Goal: Information Seeking & Learning: Learn about a topic

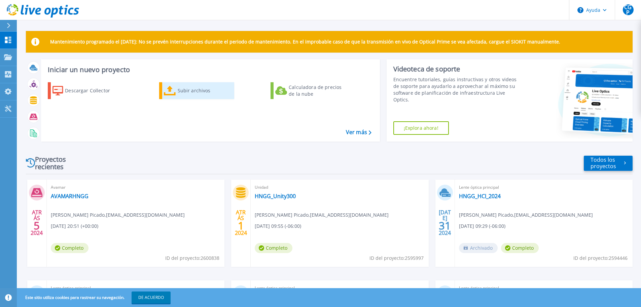
click at [192, 92] on font "Subir archivos" at bounding box center [194, 90] width 33 height 6
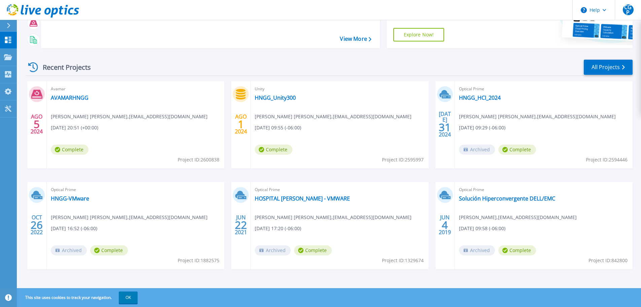
scroll to position [95, 0]
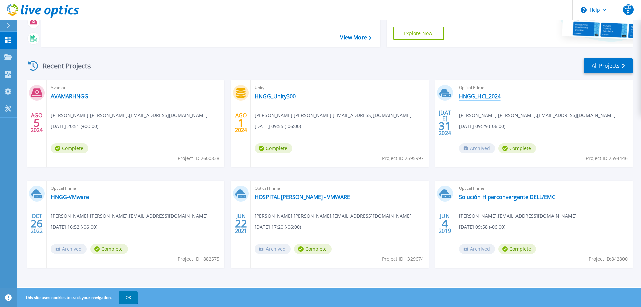
click at [479, 98] on link "HNGG_HCI_2024" at bounding box center [480, 96] width 42 height 7
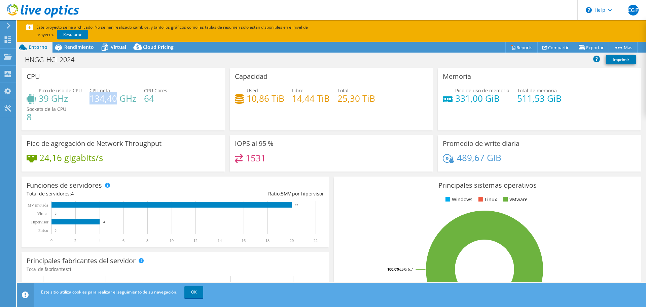
drag, startPoint x: 89, startPoint y: 100, endPoint x: 114, endPoint y: 102, distance: 24.6
click at [114, 102] on h4 "134,40 GHz" at bounding box center [113, 98] width 47 height 7
drag, startPoint x: 144, startPoint y: 98, endPoint x: 156, endPoint y: 98, distance: 11.8
click at [156, 98] on h4 "64" at bounding box center [155, 98] width 23 height 7
click at [281, 116] on div "Capacidad Used 10,86 TiB Libre 14,44 TiB Total 25,30 TiB" at bounding box center [332, 99] width 204 height 63
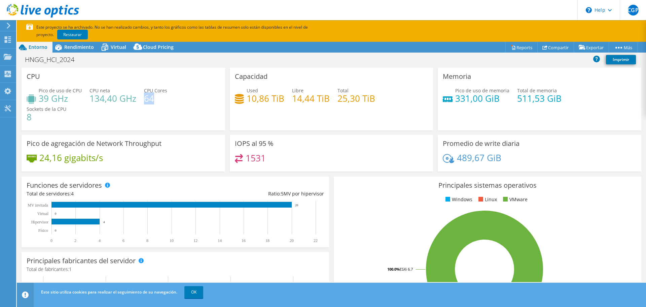
drag, startPoint x: 144, startPoint y: 98, endPoint x: 156, endPoint y: 98, distance: 12.1
click at [156, 98] on h4 "64" at bounding box center [155, 98] width 23 height 7
click at [29, 116] on div "CPU Pico de uso de CPU 39 GHz CPU neta 134,40 GHz CPU Cores 64 Sockets de la CP…" at bounding box center [124, 99] width 204 height 63
click at [33, 119] on h4 "8" at bounding box center [47, 116] width 40 height 7
drag, startPoint x: 27, startPoint y: 119, endPoint x: 34, endPoint y: 119, distance: 6.7
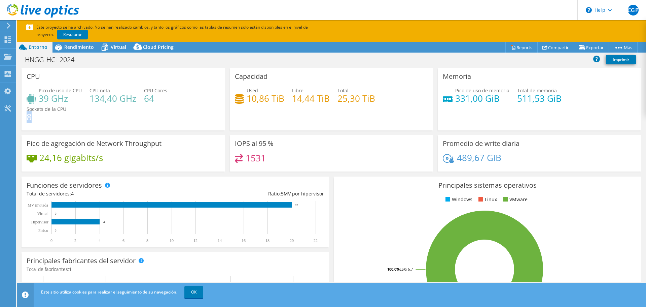
click at [34, 119] on h4 "8" at bounding box center [47, 116] width 40 height 7
click at [143, 100] on div "Pico de uso de CPU 39 GHz CPU neta 134,40 GHz CPU Cores 64 Sockets de la CPU 8" at bounding box center [123, 107] width 193 height 40
drag, startPoint x: 335, startPoint y: 100, endPoint x: 377, endPoint y: 101, distance: 41.4
click at [377, 101] on div "Used 10,86 TiB Libre 14,44 TiB Total 25,30 TiB" at bounding box center [331, 98] width 193 height 22
drag, startPoint x: 246, startPoint y: 99, endPoint x: 279, endPoint y: 100, distance: 33.0
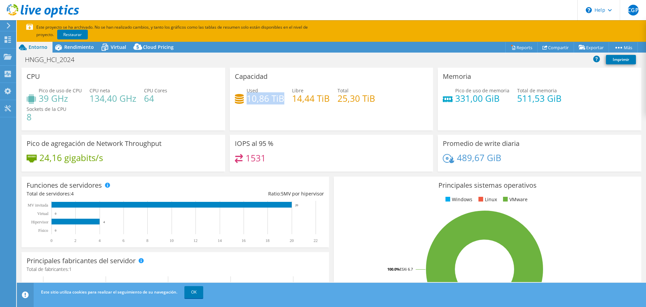
click at [279, 100] on h4 "10,86 TiB" at bounding box center [266, 98] width 38 height 7
drag, startPoint x: 290, startPoint y: 97, endPoint x: 327, endPoint y: 100, distance: 36.4
click at [327, 100] on h4 "14,44 TiB" at bounding box center [311, 98] width 38 height 7
click at [233, 83] on div "Capacidad Used 10,86 TiB Libre 14,44 TiB Total 25,30 TiB" at bounding box center [332, 99] width 204 height 63
drag, startPoint x: 513, startPoint y: 101, endPoint x: 558, endPoint y: 101, distance: 45.1
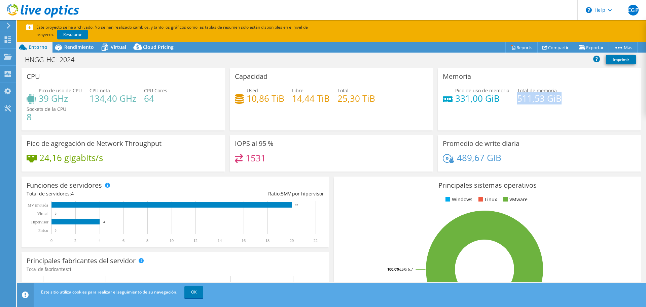
click at [558, 99] on div "Pico de uso de memoria 331,00 GiB Total de memoria 511,53 GiB" at bounding box center [539, 98] width 193 height 22
drag, startPoint x: 453, startPoint y: 100, endPoint x: 494, endPoint y: 101, distance: 40.7
click at [494, 101] on h4 "331,00 GiB" at bounding box center [482, 98] width 54 height 7
drag, startPoint x: 513, startPoint y: 99, endPoint x: 557, endPoint y: 98, distance: 43.4
click at [557, 98] on div "Pico de uso de memoria 331,00 GiB Total de memoria 511,53 GiB" at bounding box center [539, 98] width 193 height 22
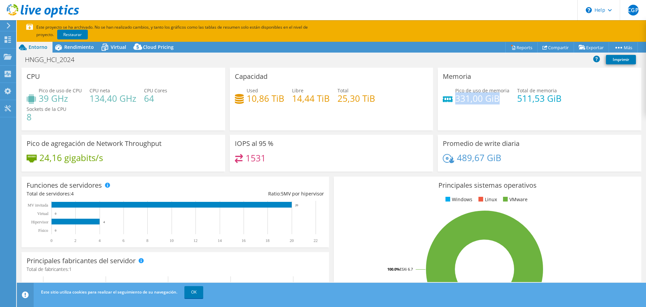
drag, startPoint x: 453, startPoint y: 98, endPoint x: 493, endPoint y: 98, distance: 40.4
click at [493, 98] on h4 "331,00 GiB" at bounding box center [482, 98] width 54 height 7
drag, startPoint x: 41, startPoint y: 158, endPoint x: 104, endPoint y: 162, distance: 63.7
click at [104, 162] on div "24,16 gigabits/s" at bounding box center [123, 161] width 193 height 14
click at [42, 160] on h4 "24,16 gigabits/s" at bounding box center [71, 157] width 64 height 7
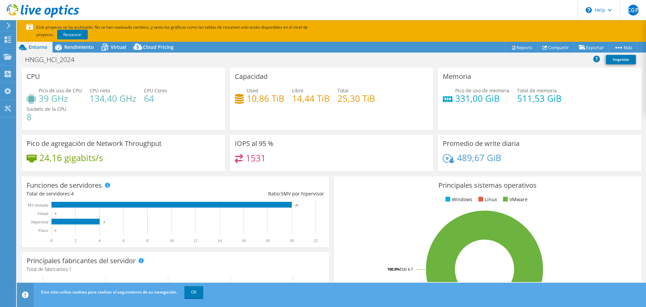
click at [41, 158] on h4 "24,16 gigabits/s" at bounding box center [71, 157] width 64 height 7
drag, startPoint x: 39, startPoint y: 158, endPoint x: 101, endPoint y: 159, distance: 61.6
click at [101, 159] on h4 "24,16 gigabits/s" at bounding box center [71, 157] width 64 height 7
click at [42, 155] on h4 "24,16 gigabits/s" at bounding box center [71, 157] width 64 height 7
drag, startPoint x: 41, startPoint y: 158, endPoint x: 104, endPoint y: 160, distance: 63.0
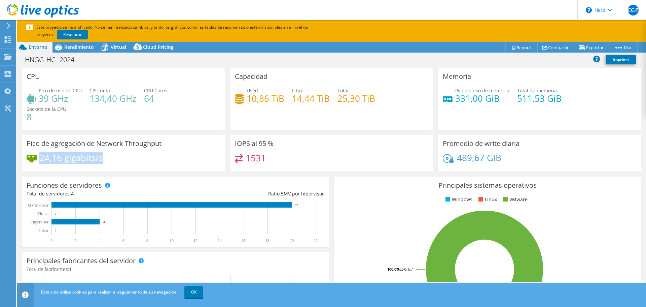
click at [104, 160] on div "24,16 gigabits/s" at bounding box center [123, 161] width 193 height 14
drag, startPoint x: 233, startPoint y: 143, endPoint x: 272, endPoint y: 145, distance: 38.7
click at [272, 145] on h3 "IOPS al 95 %" at bounding box center [254, 143] width 39 height 7
drag, startPoint x: 245, startPoint y: 158, endPoint x: 267, endPoint y: 157, distance: 22.2
click at [267, 157] on div "1531" at bounding box center [331, 161] width 193 height 14
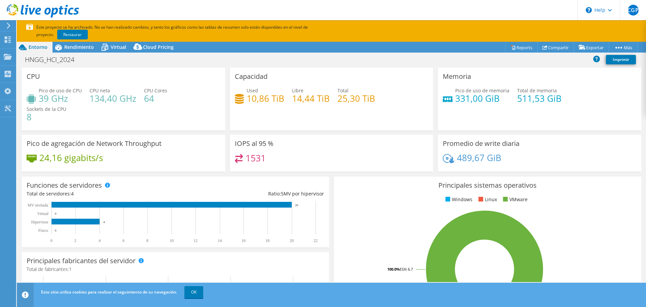
click at [276, 160] on div "1531" at bounding box center [331, 161] width 193 height 14
drag, startPoint x: 231, startPoint y: 143, endPoint x: 267, endPoint y: 158, distance: 39.4
click at [267, 158] on div "IOPS al 95 % 1531" at bounding box center [332, 153] width 204 height 37
click at [243, 160] on div "1531" at bounding box center [250, 158] width 31 height 8
drag, startPoint x: 244, startPoint y: 159, endPoint x: 264, endPoint y: 160, distance: 20.2
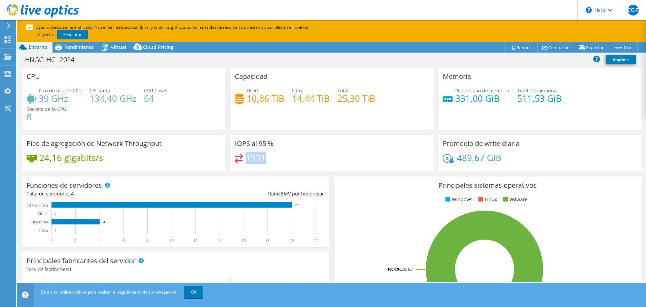
click at [264, 160] on div "1531" at bounding box center [331, 161] width 193 height 14
drag, startPoint x: 440, startPoint y: 144, endPoint x: 521, endPoint y: 157, distance: 81.6
click at [521, 157] on div "Promedio de write diaria 489,67 GiB" at bounding box center [540, 153] width 204 height 37
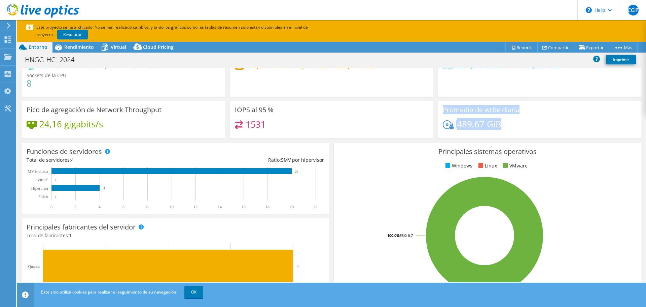
scroll to position [67, 0]
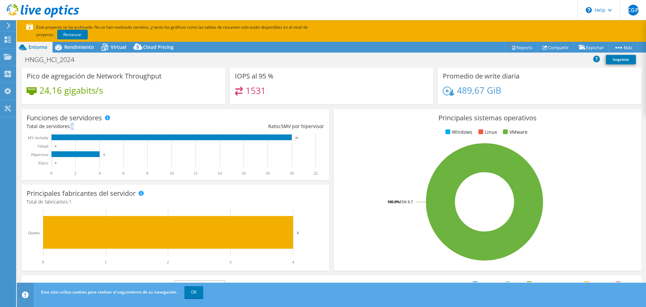
drag, startPoint x: 71, startPoint y: 128, endPoint x: 76, endPoint y: 128, distance: 5.1
click at [76, 128] on div "Total de servidores: 4" at bounding box center [101, 125] width 149 height 7
click at [74, 126] on div "Total de servidores: 4" at bounding box center [101, 125] width 149 height 7
click at [73, 128] on span "4" at bounding box center [72, 126] width 3 height 6
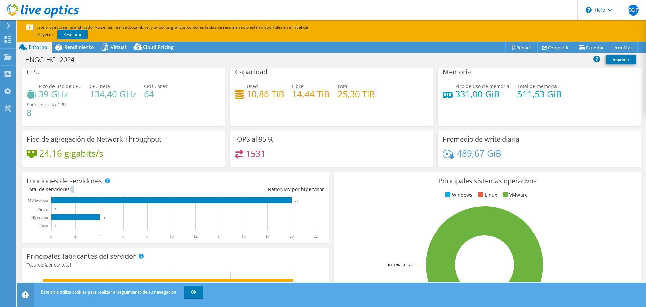
scroll to position [0, 0]
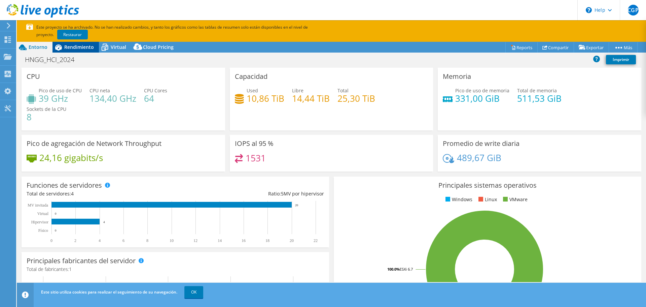
click at [77, 47] on span "Rendimiento" at bounding box center [79, 47] width 30 height 6
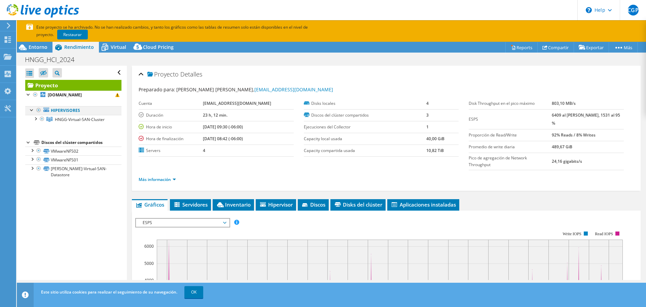
click at [31, 110] on div at bounding box center [32, 109] width 7 height 7
click at [26, 95] on div at bounding box center [28, 94] width 7 height 7
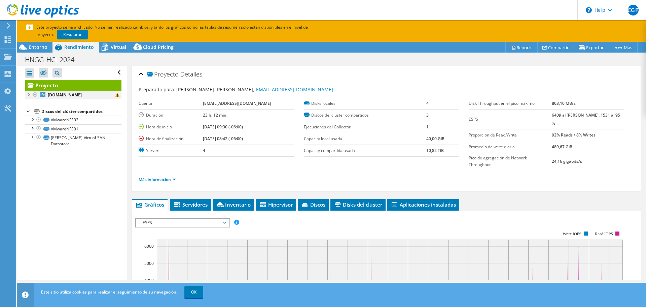
click at [26, 95] on div at bounding box center [28, 94] width 7 height 7
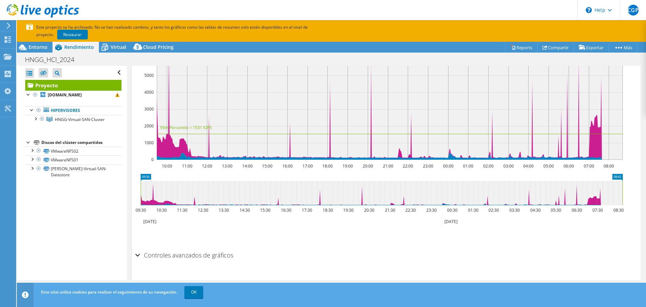
scroll to position [189, 0]
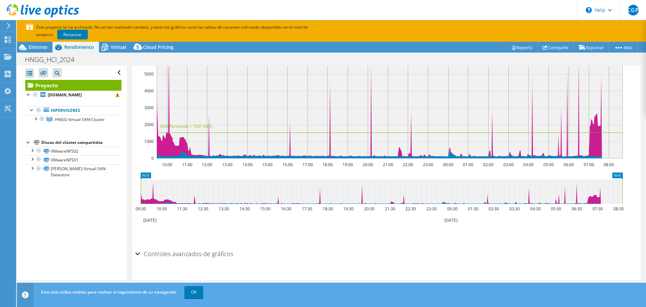
click at [139, 247] on div "Controles avanzados de gráficos" at bounding box center [386, 254] width 502 height 14
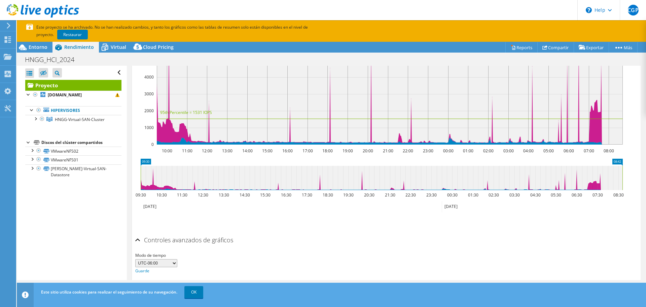
scroll to position [216, 0]
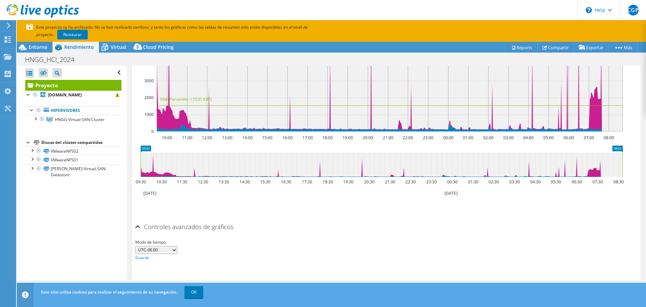
click at [139, 220] on div "Controles avanzados de gráficos" at bounding box center [386, 227] width 502 height 14
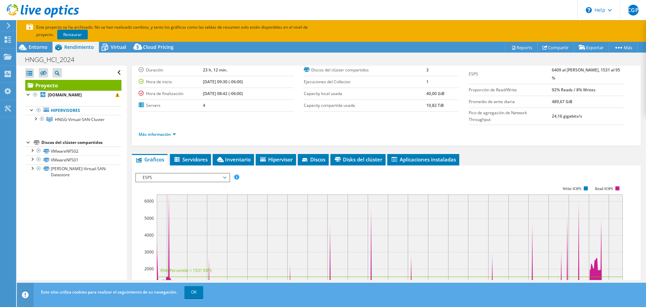
scroll to position [21, 0]
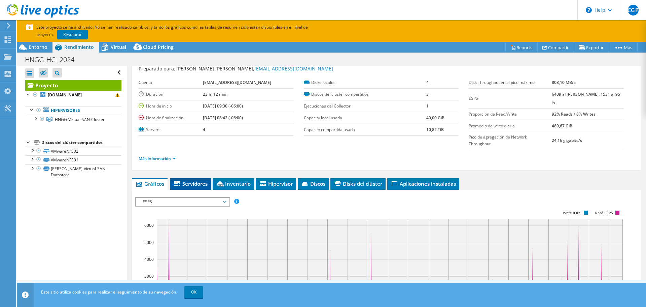
click at [194, 178] on li "Servidores" at bounding box center [190, 183] width 41 height 11
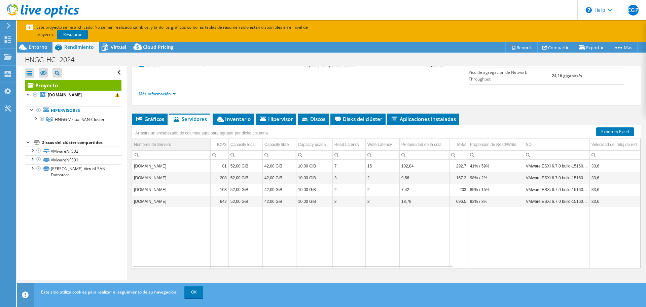
scroll to position [86, 0]
click at [243, 115] on span "Inventario" at bounding box center [233, 118] width 35 height 7
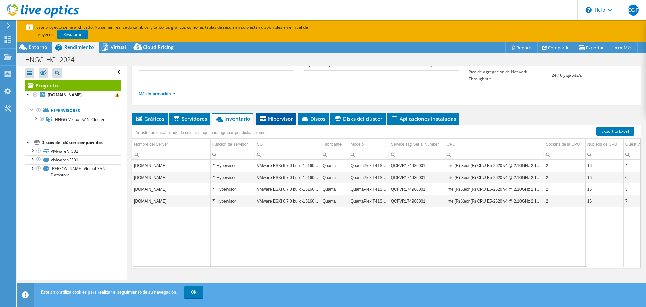
click at [271, 115] on span "Hipervisor" at bounding box center [276, 118] width 34 height 7
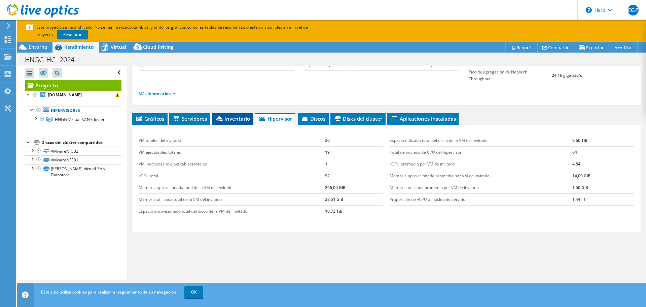
click at [240, 115] on span "Inventario" at bounding box center [232, 118] width 35 height 7
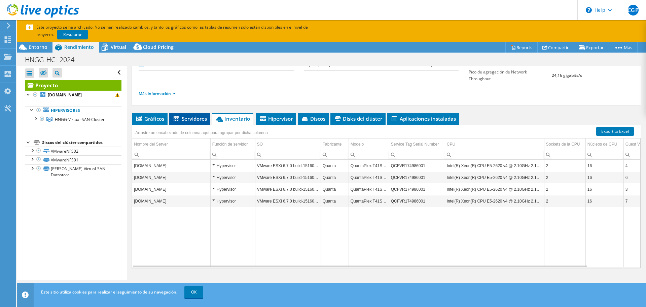
click at [191, 115] on span "Servidores" at bounding box center [190, 118] width 34 height 7
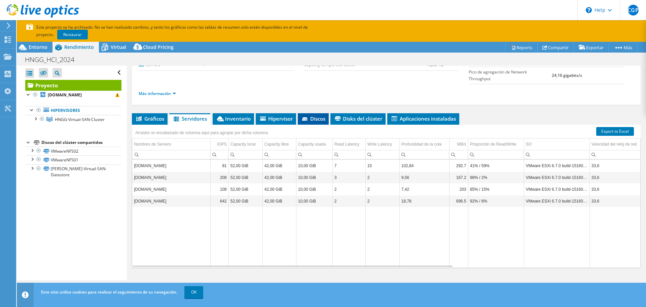
click at [312, 115] on span "Discos" at bounding box center [313, 118] width 24 height 7
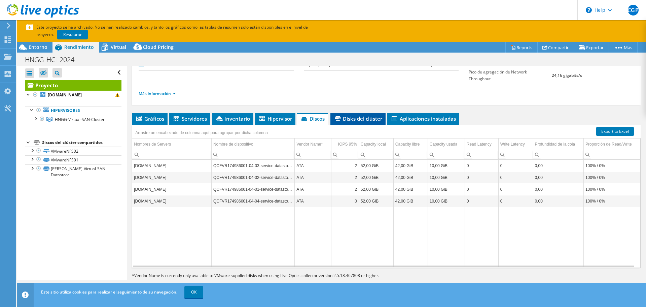
click at [361, 115] on span "Disks del clúster" at bounding box center [358, 118] width 48 height 7
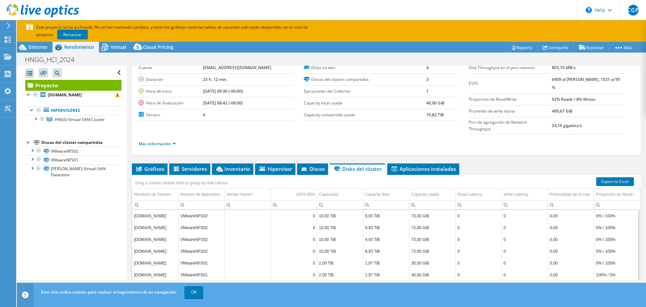
scroll to position [19, 0]
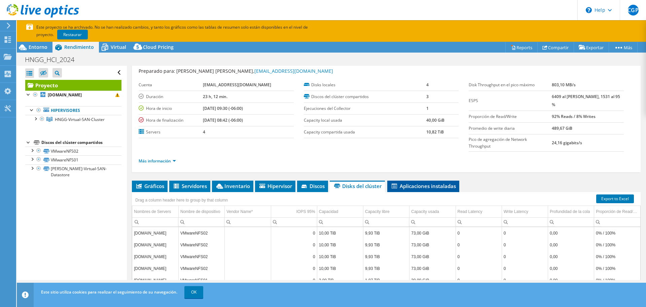
click at [433, 182] on span "Aplicaciones instaladas" at bounding box center [423, 185] width 65 height 7
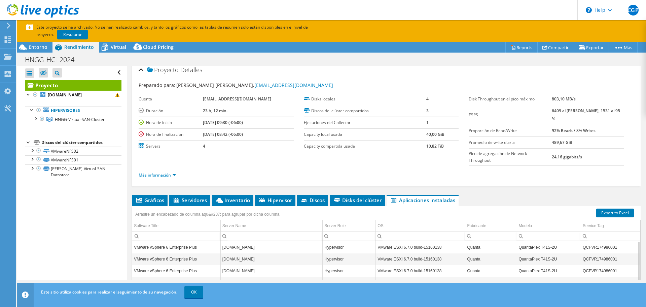
scroll to position [0, 0]
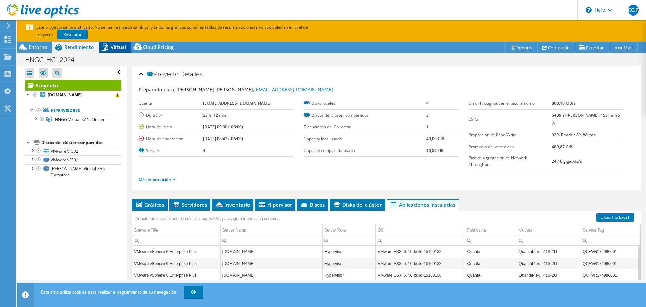
click at [116, 46] on span "Virtual" at bounding box center [118, 47] width 15 height 6
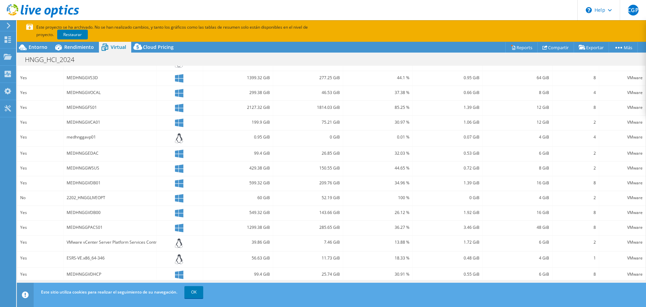
scroll to position [185, 0]
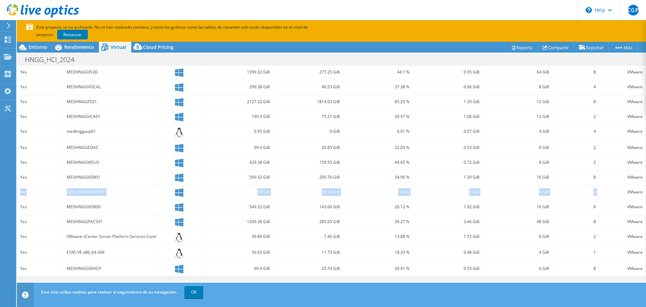
drag, startPoint x: 21, startPoint y: 192, endPoint x: 611, endPoint y: 193, distance: 589.8
click at [611, 193] on div "No 2202_HNGGLIVEOPT 60 GiB 52.19 GiB 100 % 0 GiB 4 GiB 2 VMware" at bounding box center [331, 192] width 629 height 14
click at [20, 102] on div "Yes" at bounding box center [40, 102] width 46 height 14
drag, startPoint x: 20, startPoint y: 102, endPoint x: 336, endPoint y: 104, distance: 316.3
click at [336, 104] on div "Yes MEDHNGGFS01 2127.32 GiB 1814.03 GiB 85.25 % 1.39 GiB 12 GiB 8 VMware" at bounding box center [331, 102] width 629 height 14
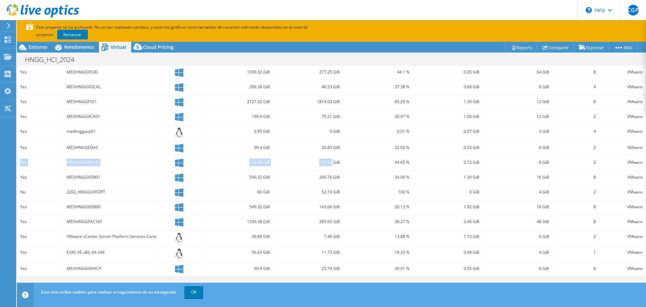
drag, startPoint x: 21, startPoint y: 163, endPoint x: 328, endPoint y: 166, distance: 307.9
click at [328, 166] on div "Yes MEDHNGGWSUS 429.38 GiB 150.55 GiB 44.65 % 0.72 GiB 8 GiB 2 VMware" at bounding box center [331, 162] width 629 height 14
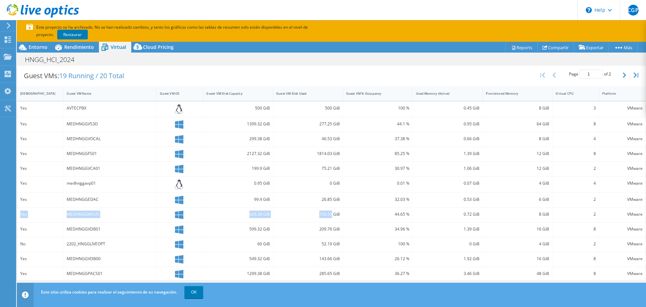
scroll to position [84, 0]
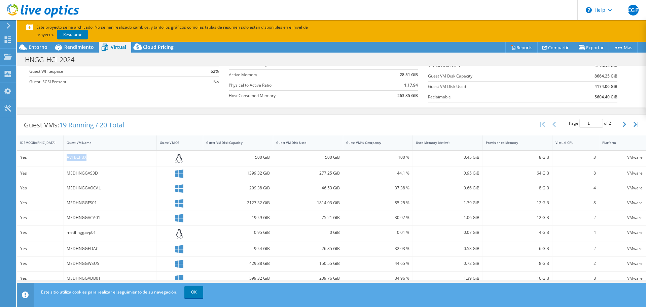
drag, startPoint x: 67, startPoint y: 157, endPoint x: 110, endPoint y: 155, distance: 43.1
click at [110, 155] on div "AVTECPBX" at bounding box center [110, 156] width 87 height 7
click at [162, 46] on span "Cloud Pricing" at bounding box center [158, 47] width 31 height 6
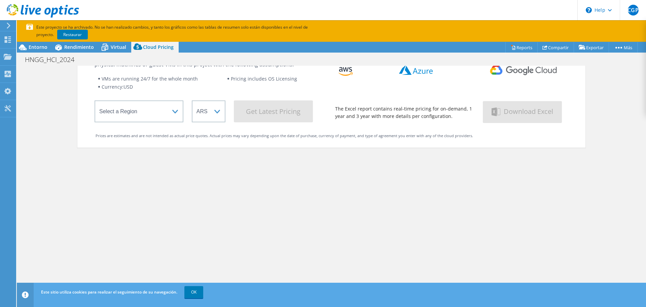
scroll to position [0, 0]
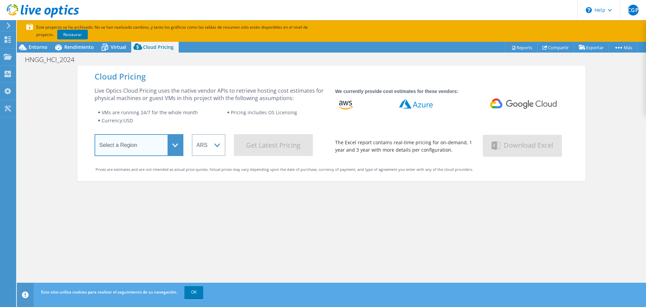
click at [174, 145] on select "Select a Region Asia Pacific (Hong Kong) Asia Pacific (Mumbai) Asia Pacific (Se…" at bounding box center [139, 145] width 89 height 22
select select "USWest"
click at [95, 135] on select "Select a Region Asia Pacific (Hong Kong) Asia Pacific (Mumbai) Asia Pacific (Se…" at bounding box center [139, 145] width 89 height 22
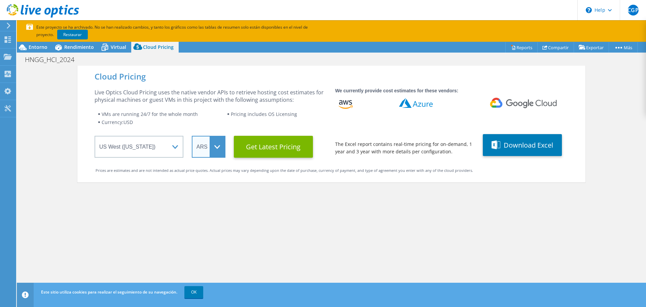
click at [216, 147] on select "ARS AUD BRL CAD CHF CLP CNY DKK EUR GBP HKD HUF INR JPY MXN MYR NOK NZD PEN SEK…" at bounding box center [209, 147] width 34 height 22
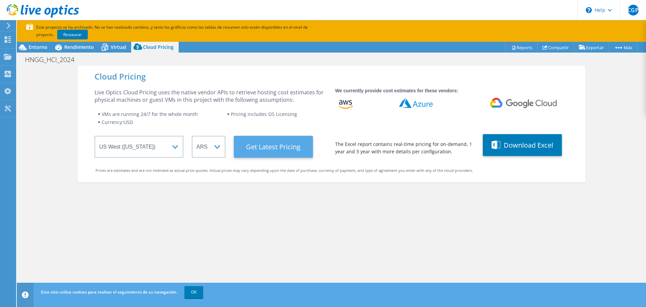
click at [290, 152] on Latest "Get Latest Pricing" at bounding box center [273, 147] width 79 height 22
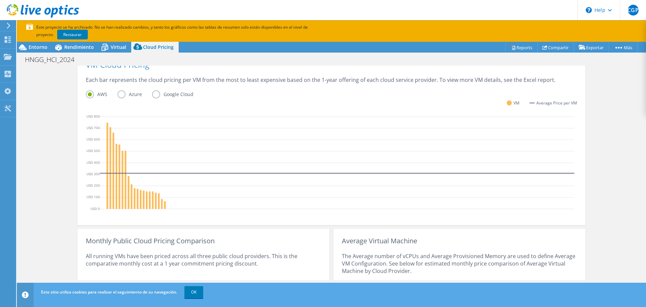
scroll to position [160, 0]
click at [118, 95] on label "Azure" at bounding box center [134, 95] width 35 height 8
click at [0, 0] on input "Azure" at bounding box center [0, 0] width 0 height 0
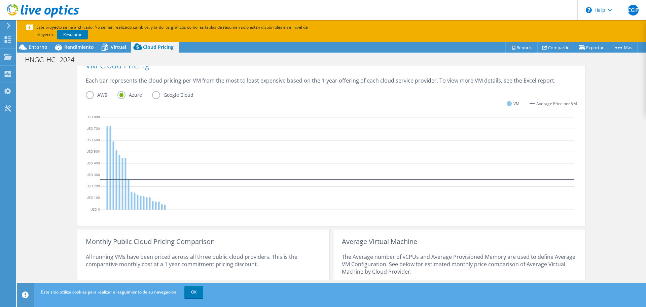
click at [154, 96] on label "Google Cloud" at bounding box center [177, 95] width 51 height 8
click at [0, 0] on input "Google Cloud" at bounding box center [0, 0] width 0 height 0
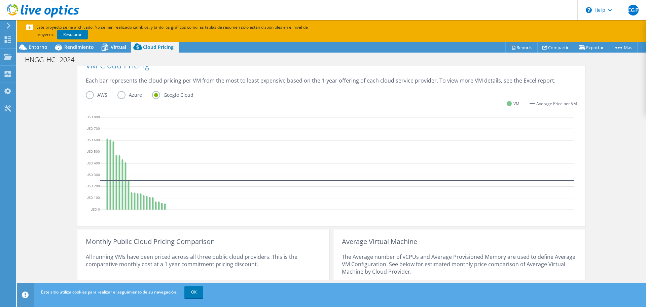
click at [119, 94] on label "Azure" at bounding box center [134, 95] width 35 height 8
click at [0, 0] on input "Azure" at bounding box center [0, 0] width 0 height 0
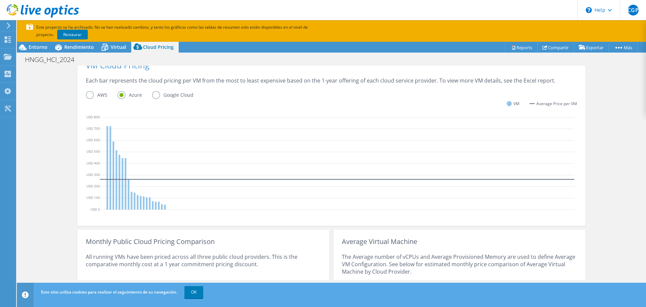
click at [87, 95] on label "AWS" at bounding box center [102, 95] width 32 height 8
click at [0, 0] on input "AWS" at bounding box center [0, 0] width 0 height 0
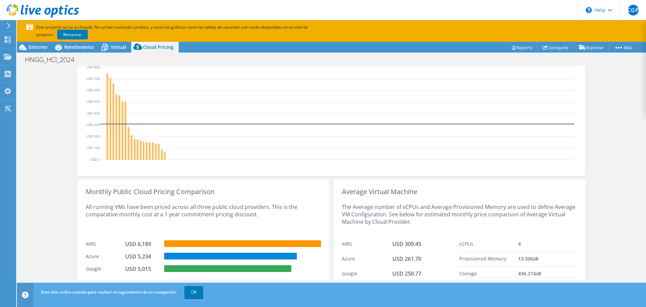
scroll to position [235, 0]
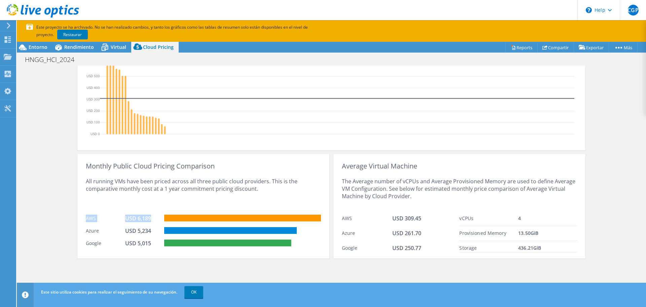
drag, startPoint x: 83, startPoint y: 218, endPoint x: 154, endPoint y: 220, distance: 71.0
click at [154, 220] on div "AWS USD 6,189" at bounding box center [203, 217] width 235 height 12
click at [145, 221] on div "USD 6,189" at bounding box center [142, 217] width 34 height 7
drag, startPoint x: 81, startPoint y: 231, endPoint x: 155, endPoint y: 232, distance: 74.4
click at [155, 232] on div "Monthly Public Cloud Pricing Comparison All running VMs have been priced across…" at bounding box center [203, 206] width 252 height 104
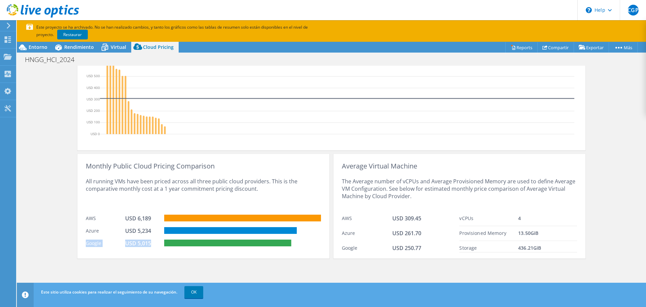
drag, startPoint x: 81, startPoint y: 244, endPoint x: 148, endPoint y: 245, distance: 67.0
click at [148, 245] on div "Monthly Public Cloud Pricing Comparison All running VMs have been priced across…" at bounding box center [203, 206] width 252 height 104
click at [150, 246] on div "USD 5,015" at bounding box center [142, 242] width 34 height 7
drag, startPoint x: 82, startPoint y: 231, endPoint x: 278, endPoint y: 233, distance: 195.2
click at [276, 233] on div "Monthly Public Cloud Pricing Comparison All running VMs have been priced across…" at bounding box center [203, 206] width 252 height 104
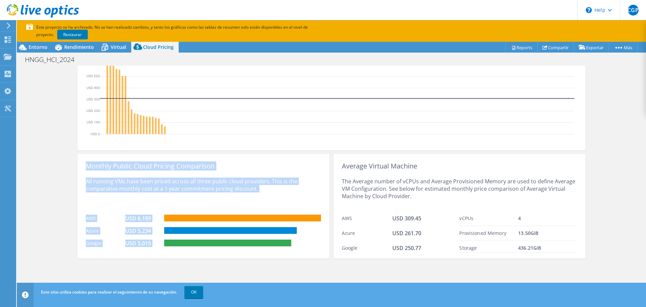
drag, startPoint x: 83, startPoint y: 166, endPoint x: 304, endPoint y: 247, distance: 234.8
click at [304, 247] on div "Monthly Public Cloud Pricing Comparison All running VMs have been priced across…" at bounding box center [203, 206] width 252 height 104
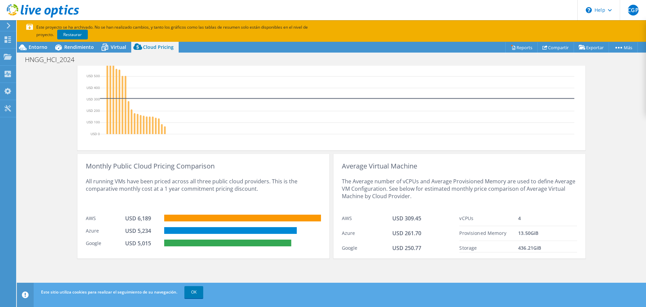
click at [70, 126] on div "Cloud Pricing Live Optics Cloud Pricing uses the native vendor APIs to retrieve…" at bounding box center [331, 54] width 629 height 449
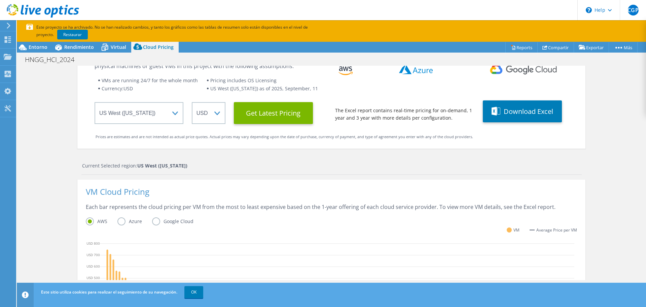
scroll to position [67, 0]
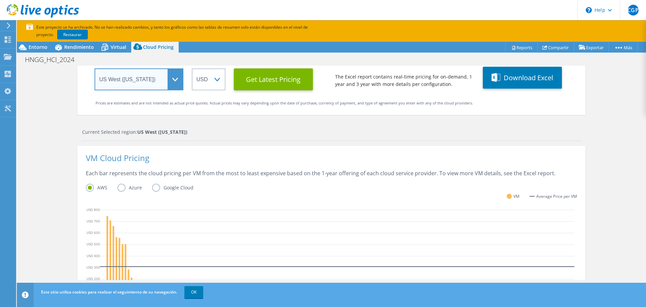
click at [171, 78] on select "Select a Region Asia Pacific (Hong Kong) Asia Pacific (Mumbai) Asia Pacific (Se…" at bounding box center [139, 79] width 89 height 22
click at [293, 125] on div "Cloud Pricing Live Optics Cloud Pricing uses the native vendor APIs to retrieve…" at bounding box center [331, 222] width 508 height 449
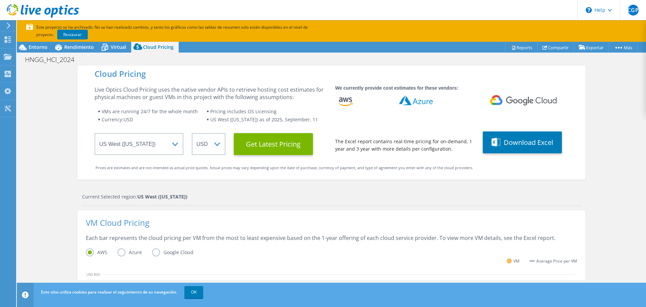
scroll to position [0, 0]
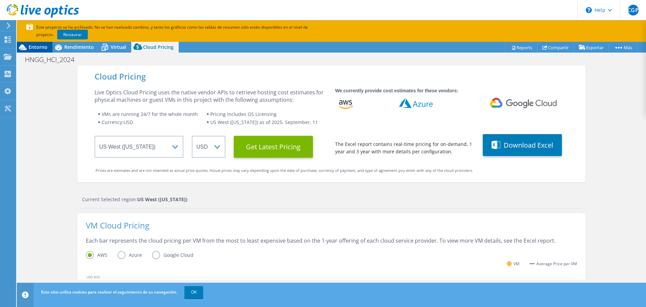
click at [34, 48] on span "Entorno" at bounding box center [38, 47] width 19 height 6
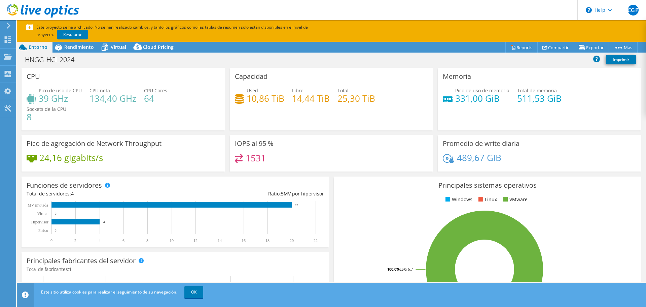
click at [7, 24] on icon at bounding box center [8, 26] width 5 height 6
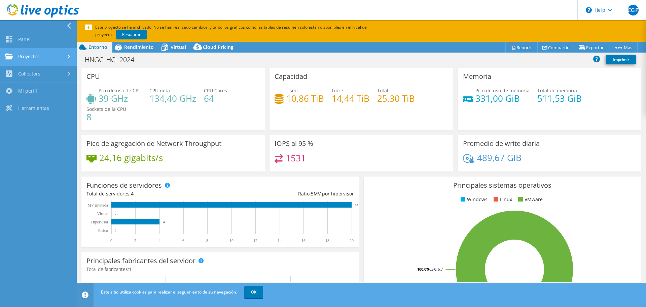
click at [40, 59] on link "Proyectos" at bounding box center [38, 56] width 77 height 17
click at [69, 24] on icon at bounding box center [69, 26] width 5 height 6
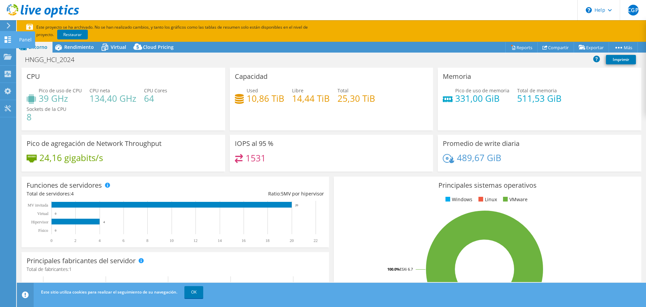
click at [20, 40] on div "Panel" at bounding box center [25, 39] width 19 height 17
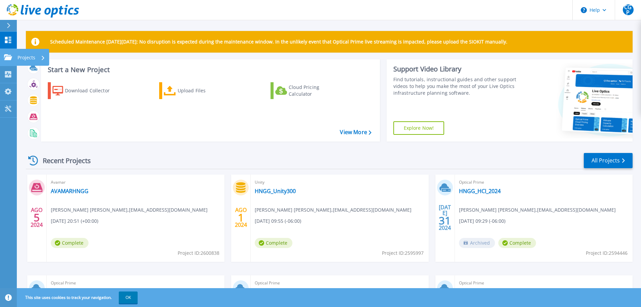
click at [11, 58] on icon at bounding box center [8, 57] width 8 height 6
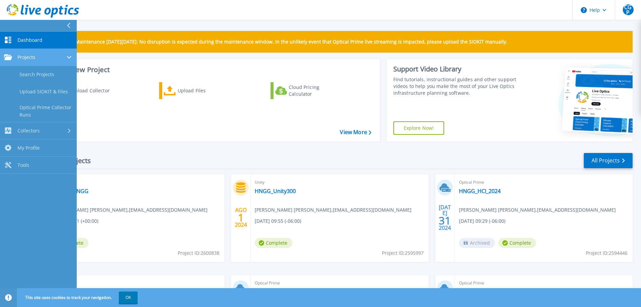
click at [37, 59] on div "Projects" at bounding box center [38, 57] width 69 height 6
click at [38, 39] on span "Dashboard" at bounding box center [29, 40] width 25 height 6
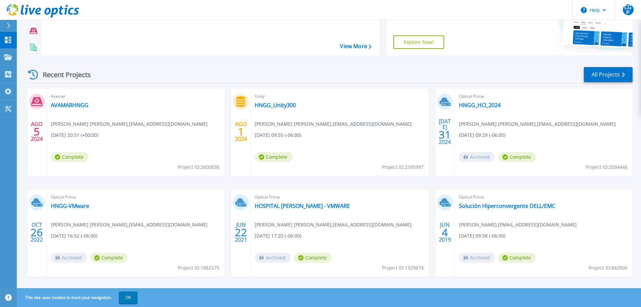
scroll to position [95, 0]
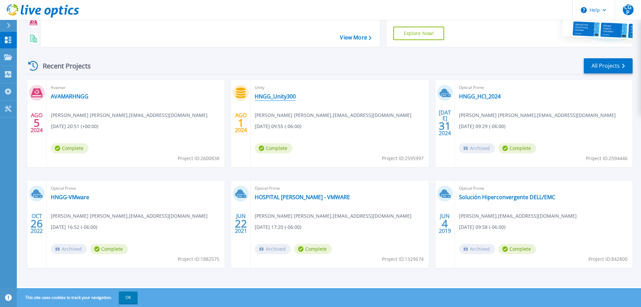
click at [268, 97] on link "HNGG_Unity300" at bounding box center [275, 96] width 41 height 7
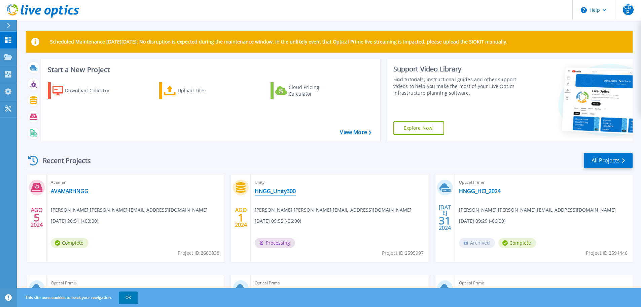
click at [273, 189] on link "HNGG_Unity300" at bounding box center [275, 190] width 41 height 7
click at [74, 212] on span "Carlos Gamboa Picado , cgamboap@ccss.sa.cr" at bounding box center [129, 209] width 157 height 7
click at [70, 193] on link "AVAMARHNGG" at bounding box center [70, 190] width 38 height 7
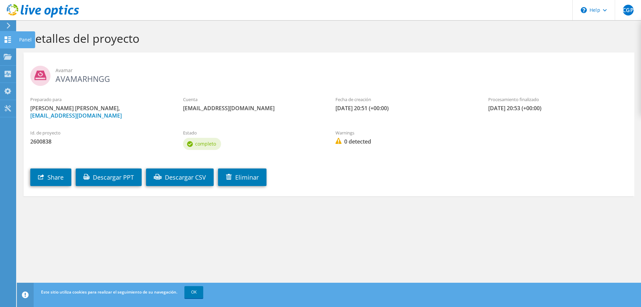
click at [8, 38] on icon at bounding box center [8, 39] width 8 height 6
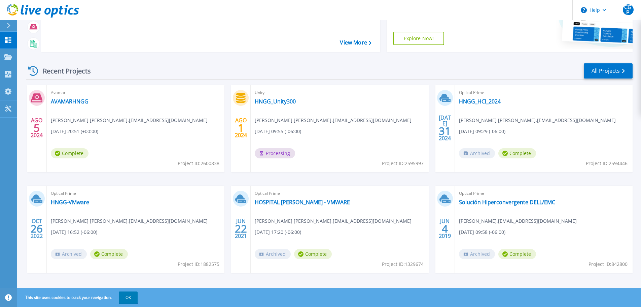
scroll to position [95, 0]
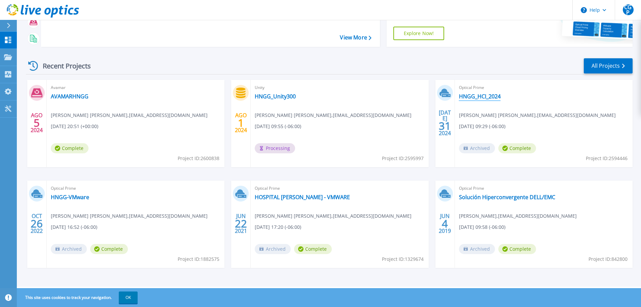
click at [480, 99] on link "HNGG_HCI_2024" at bounding box center [480, 96] width 42 height 7
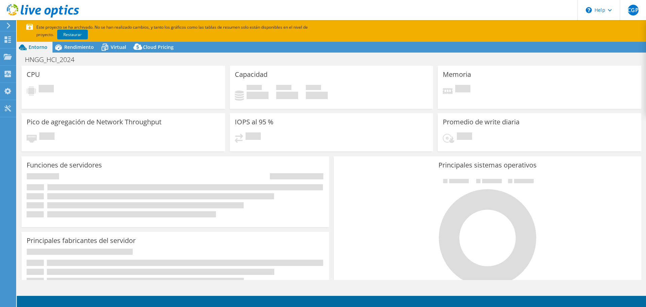
select select "USWest"
select select "USD"
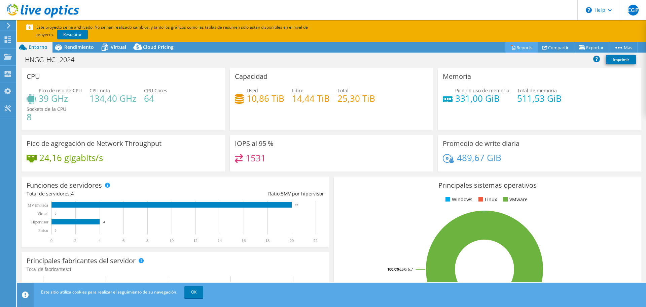
click at [523, 48] on link "Reports" at bounding box center [521, 47] width 32 height 10
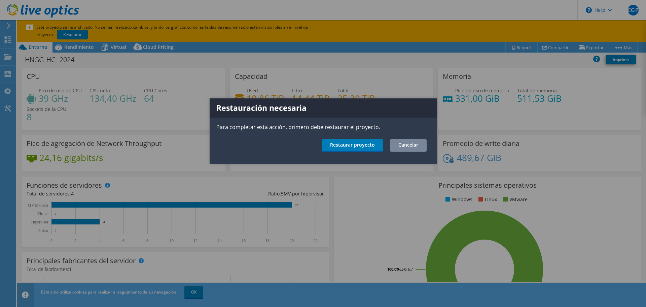
click at [406, 144] on link "Cancelar" at bounding box center [408, 145] width 37 height 12
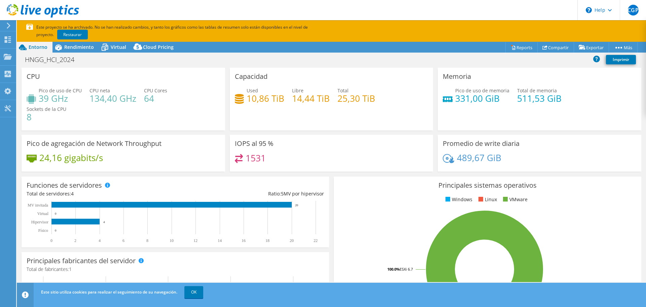
click at [80, 15] on header "CGP Usuario final Carlos Gamboa picado cgamboap@ccss.sa.cr cgamboap@ccss.sa.cr …" at bounding box center [323, 10] width 646 height 20
drag, startPoint x: 80, startPoint y: 15, endPoint x: 24, endPoint y: 16, distance: 56.5
click at [24, 16] on header "CGP Usuario final Carlos Gamboa picado cgamboap@ccss.sa.cr cgamboap@ccss.sa.cr …" at bounding box center [323, 10] width 646 height 20
click at [633, 11] on span "CGP" at bounding box center [633, 10] width 11 height 11
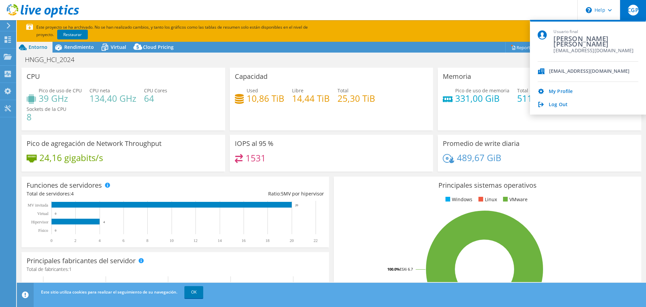
click at [411, 60] on div "HNGG_HCI_2024 Imprimir" at bounding box center [331, 59] width 629 height 12
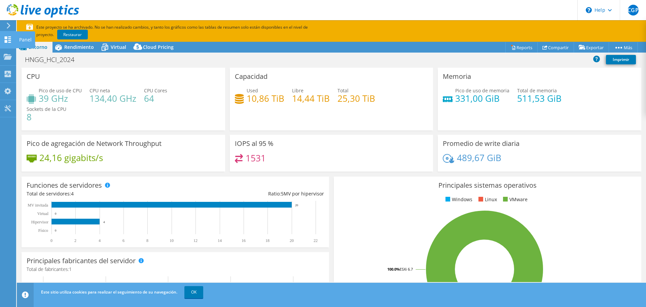
click at [8, 39] on icon at bounding box center [8, 39] width 8 height 6
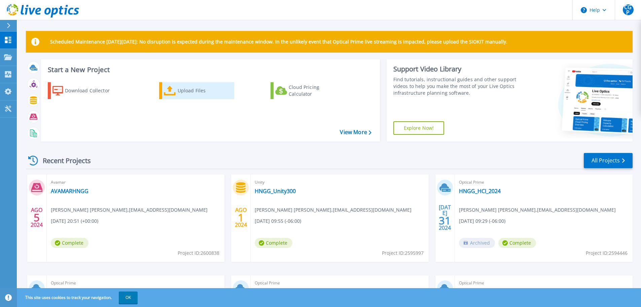
click at [180, 94] on div "Upload Files" at bounding box center [205, 90] width 54 height 13
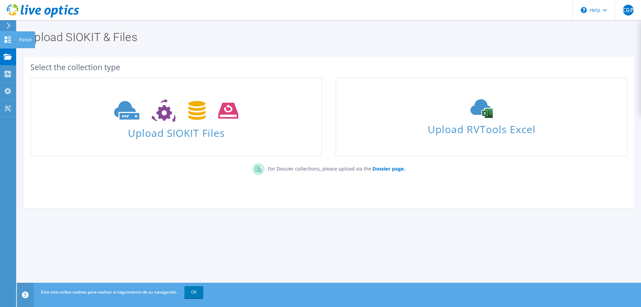
click at [8, 40] on icon at bounding box center [8, 39] width 8 height 6
click at [25, 40] on div "Panel" at bounding box center [25, 39] width 19 height 17
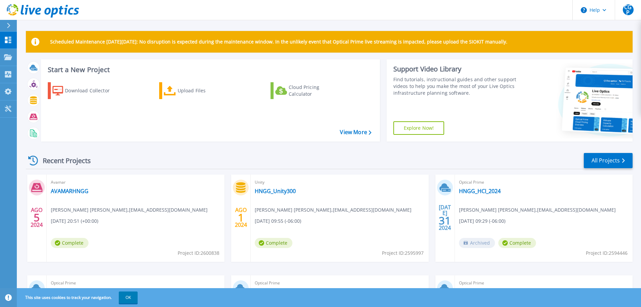
click at [430, 155] on div "Recent Projects All Projects" at bounding box center [329, 160] width 607 height 17
